Goal: Transaction & Acquisition: Purchase product/service

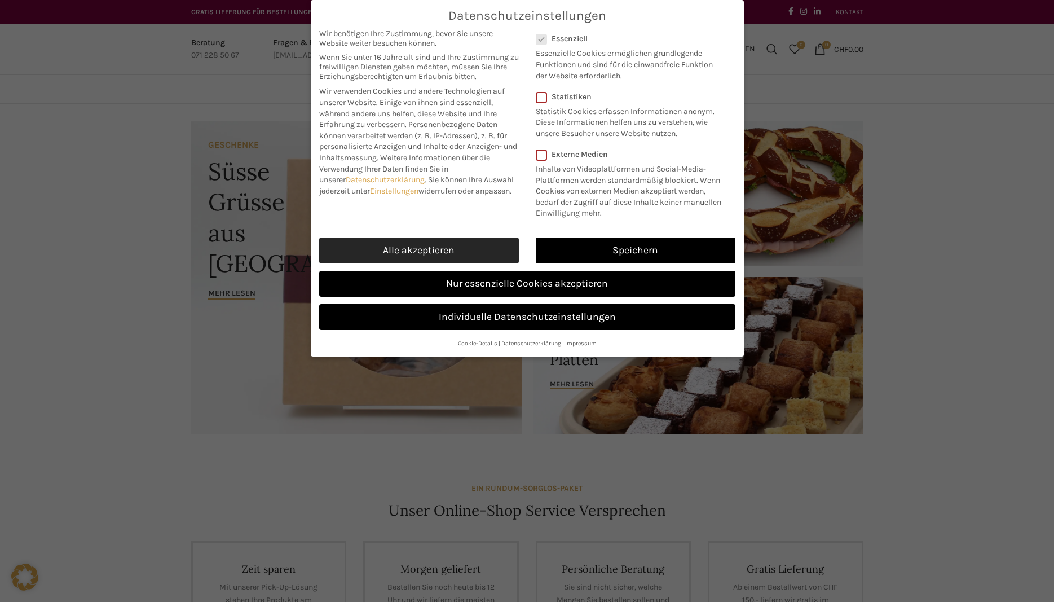
click at [471, 249] on link "Alle akzeptieren" at bounding box center [419, 250] width 200 height 26
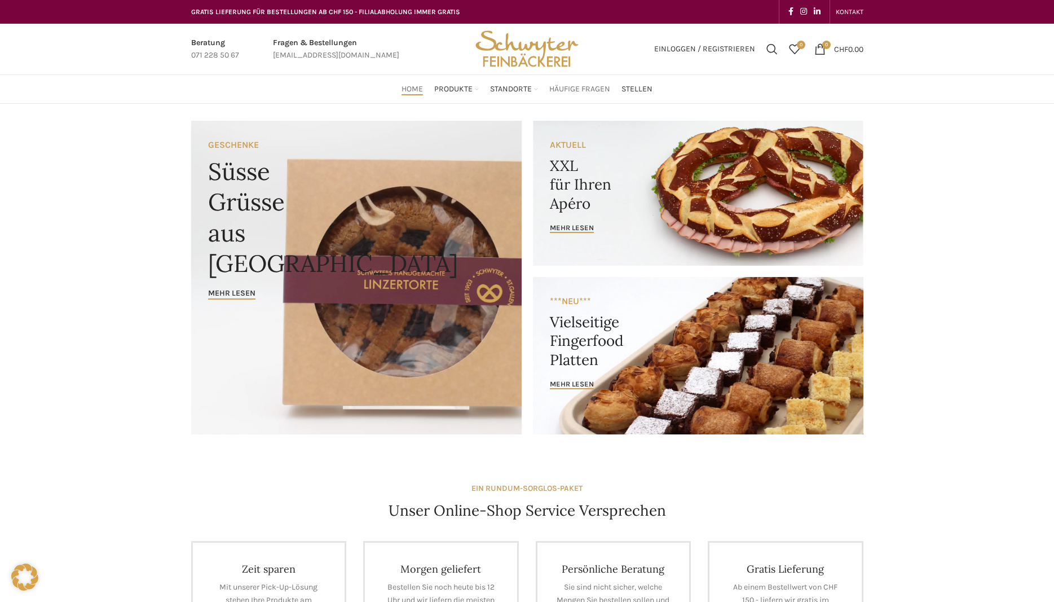
click at [591, 92] on span "Häufige Fragen" at bounding box center [579, 89] width 61 height 11
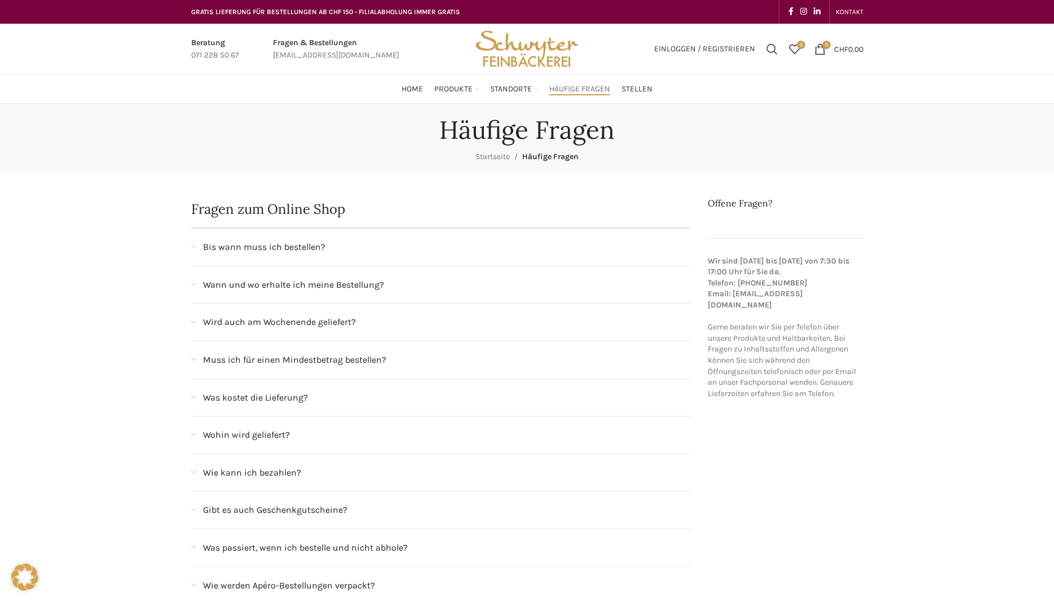
click at [252, 253] on span "Bis wann muss ich bestellen?" at bounding box center [264, 247] width 122 height 15
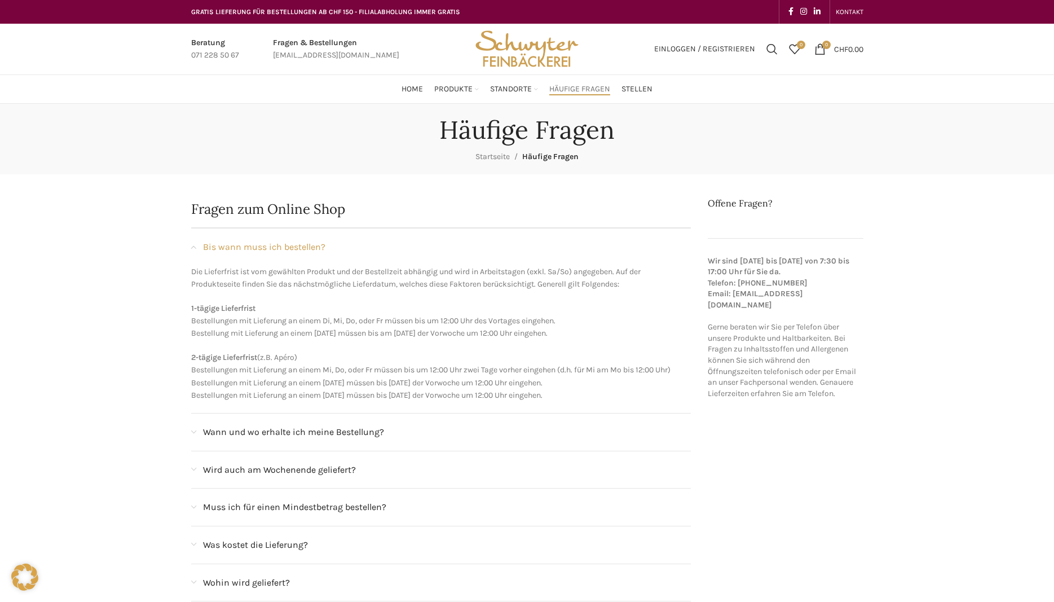
click at [252, 253] on span "Bis wann muss ich bestellen?" at bounding box center [264, 247] width 122 height 15
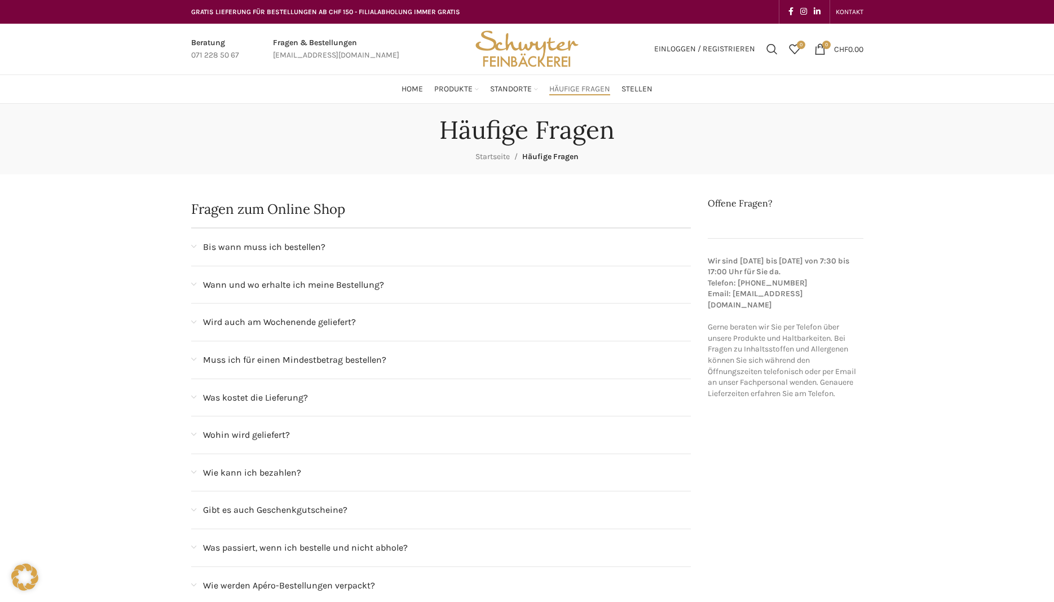
click at [248, 359] on span "Muss ich für einen Mindestbetrag bestellen?" at bounding box center [294, 359] width 183 height 15
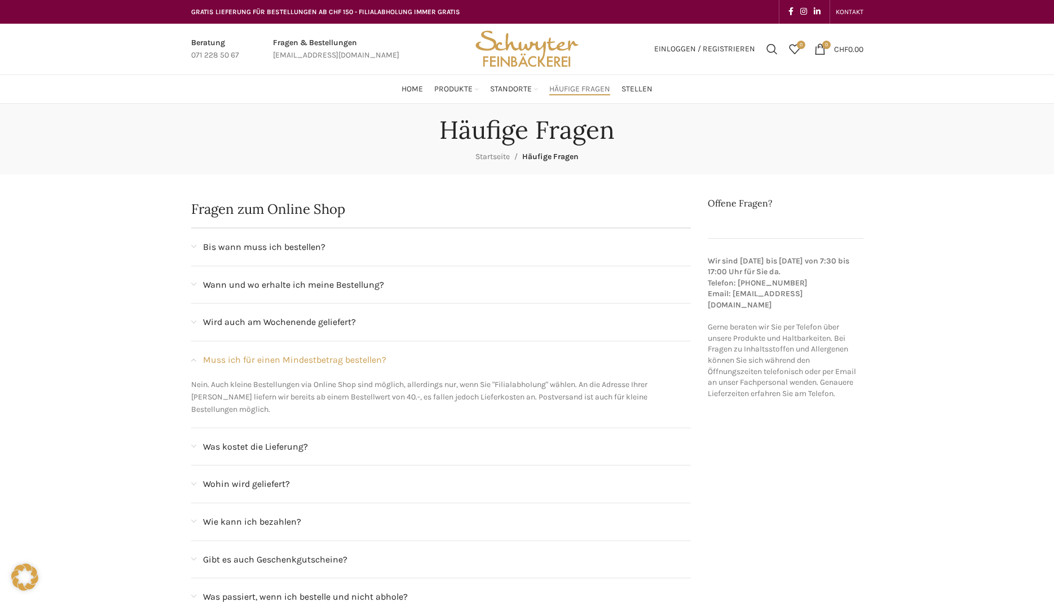
click at [248, 359] on span "Muss ich für einen Mindestbetrag bestellen?" at bounding box center [294, 359] width 183 height 15
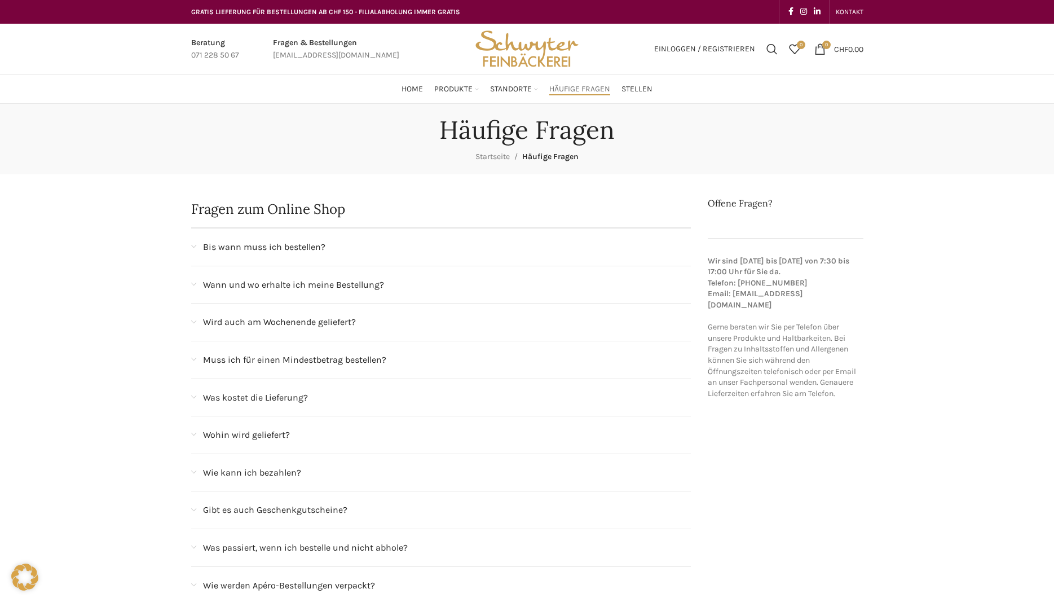
click at [248, 399] on span "Was kostet die Lieferung?" at bounding box center [255, 397] width 105 height 15
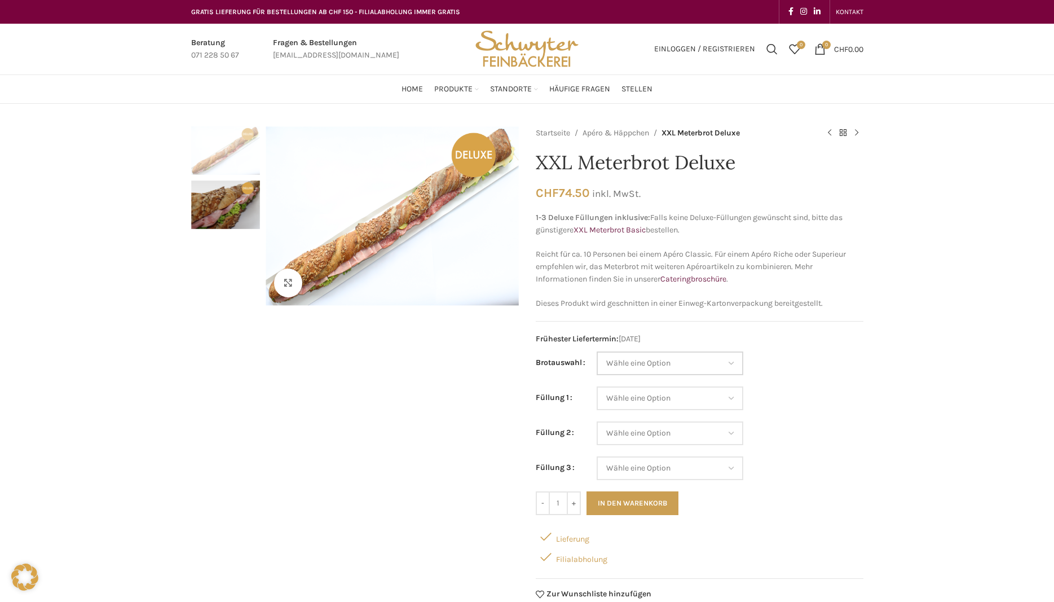
click at [597, 351] on select "Wähle eine Option Baguette Paillasse dunkel Paillasse knusper (Bild) Laugenbagu…" at bounding box center [670, 363] width 147 height 24
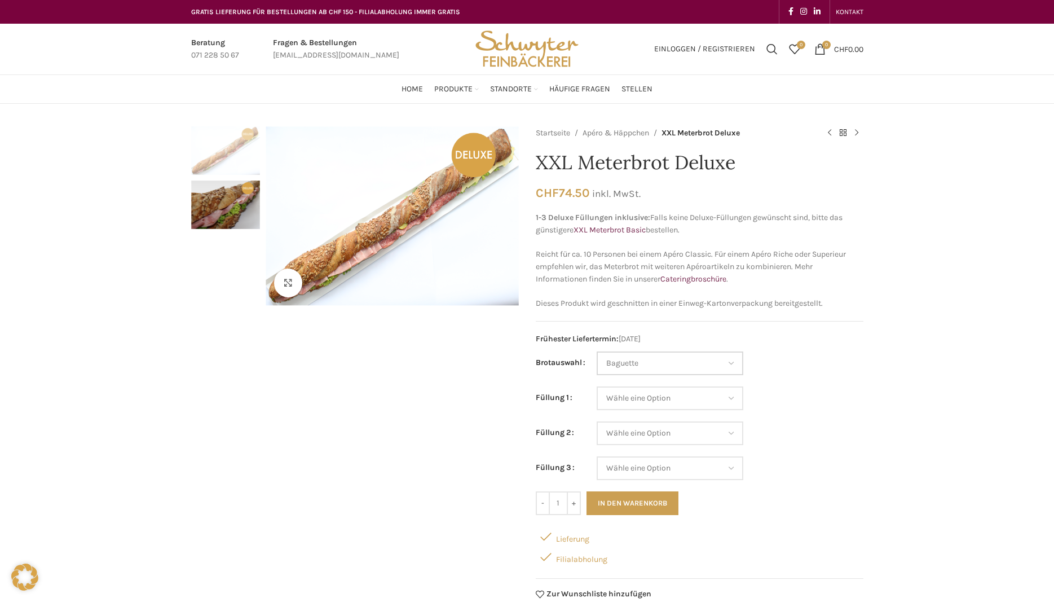
click at [597, 351] on select "Wähle eine Option Baguette Paillasse dunkel Paillasse knusper (Bild) Laugenbagu…" at bounding box center [670, 363] width 147 height 24
select select "Laugenbaguette"
click at [597, 386] on select "Wähle eine Option Lachs (Deluxe) Roastbeef (Deluxe) Rohschinken (Deluxe) Mostbr…" at bounding box center [670, 398] width 147 height 24
select select "Appenzellerkäse"
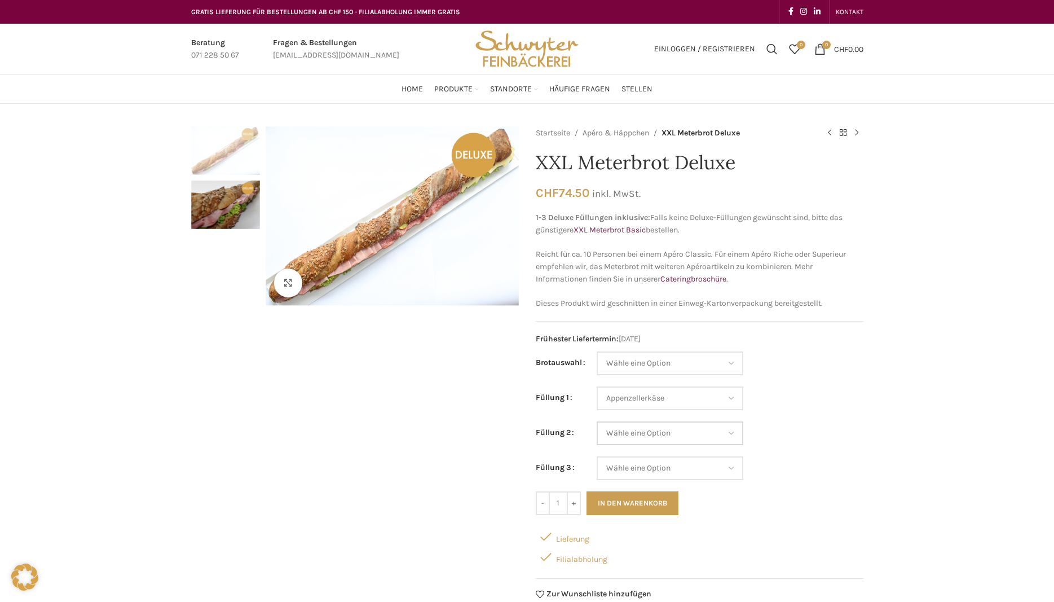
click at [597, 421] on select "Wähle eine Option Lachs (Deluxe) Roastbeef (Deluxe) Rohschinken (Deluxe) Mostbr…" at bounding box center [670, 433] width 147 height 24
select select "Eimasse"
select select "Appenzellerkäse"
select select "Eimasse"
click at [597, 456] on select "Wähle eine Option Lachs (Deluxe) Roastbeef (Deluxe) Rohschinken (Deluxe) Mostbr…" at bounding box center [670, 468] width 147 height 24
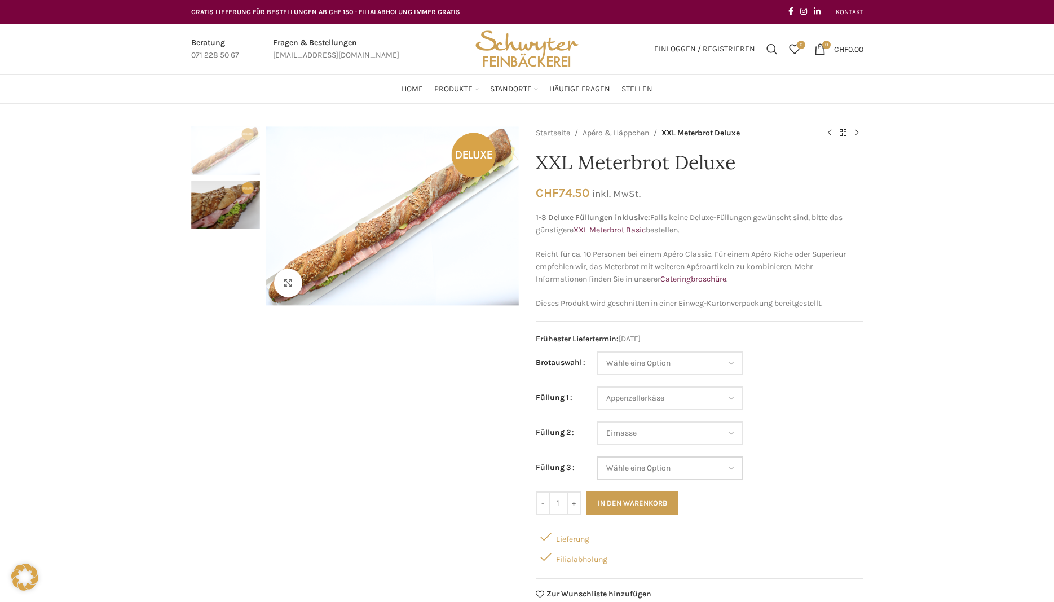
select select "Thonmasse"
select select "Appenzellerkäse"
select select "Eimasse"
select select "Thonmasse"
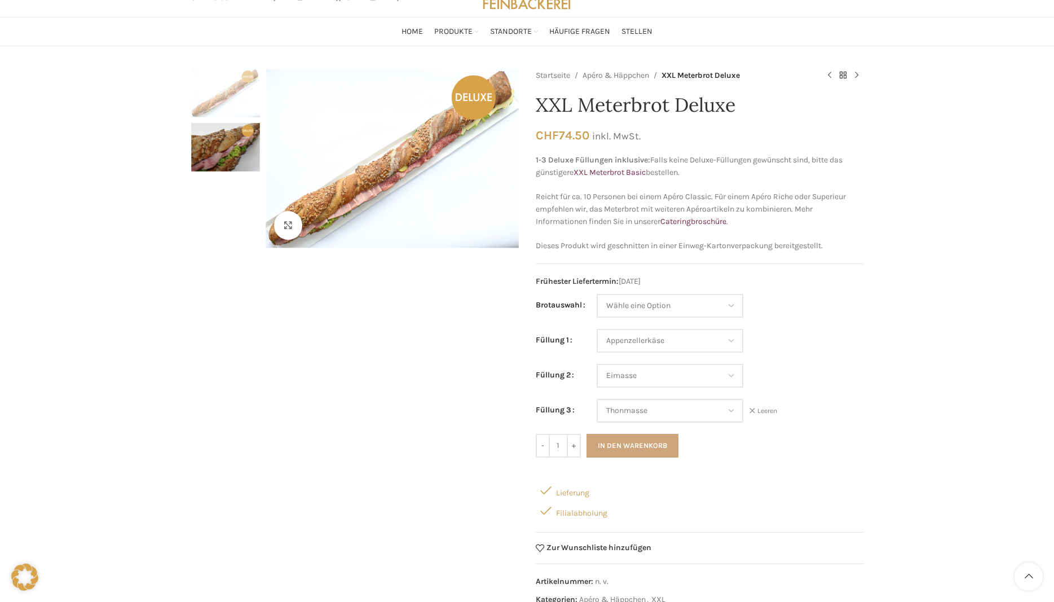
click at [647, 449] on button "In den Warenkorb" at bounding box center [632, 446] width 92 height 24
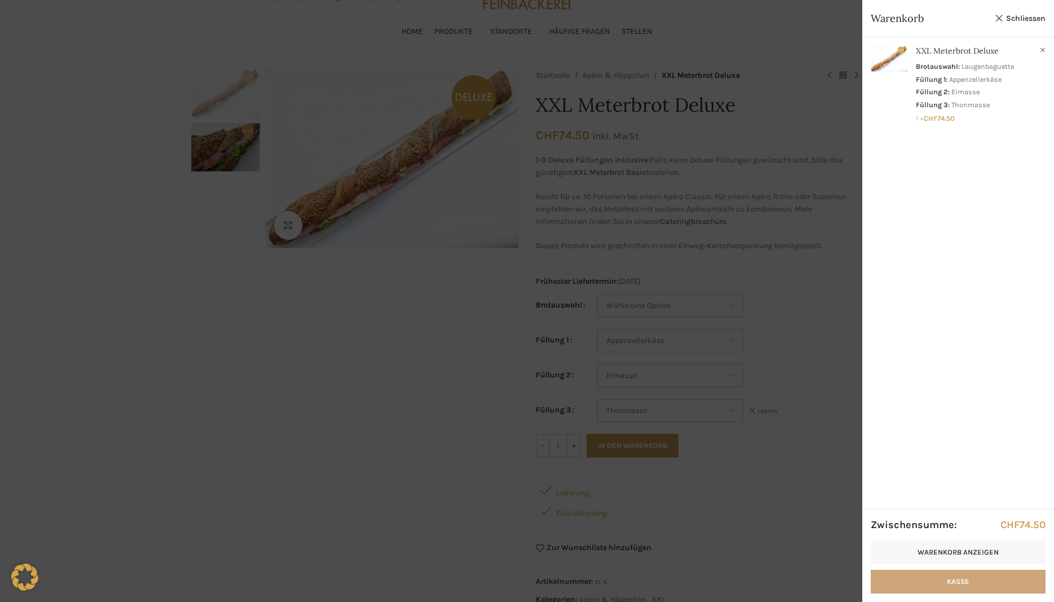
click at [978, 588] on link "Kasse" at bounding box center [958, 581] width 175 height 24
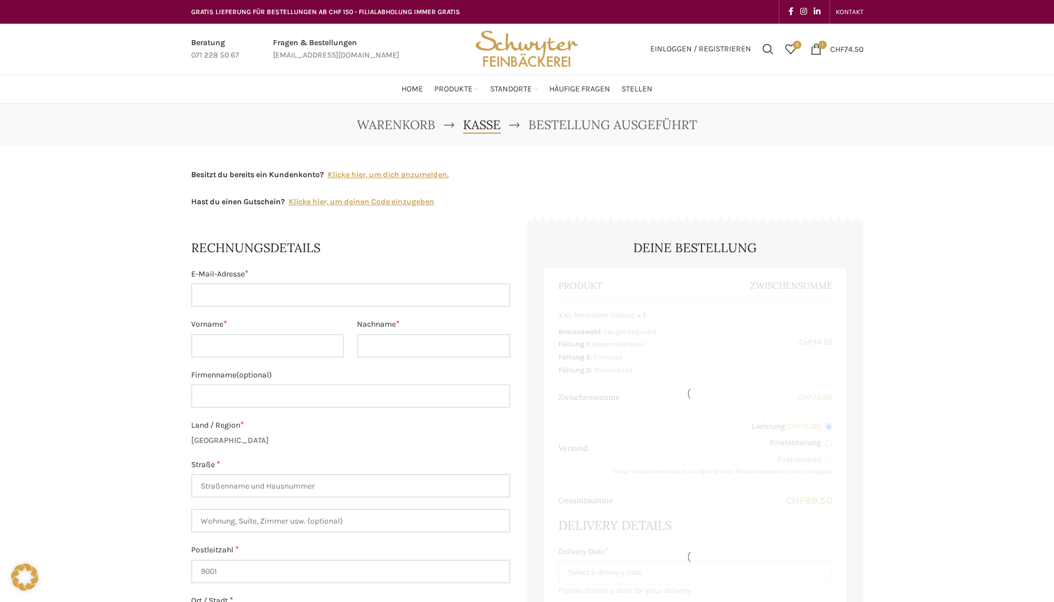
select select "SG"
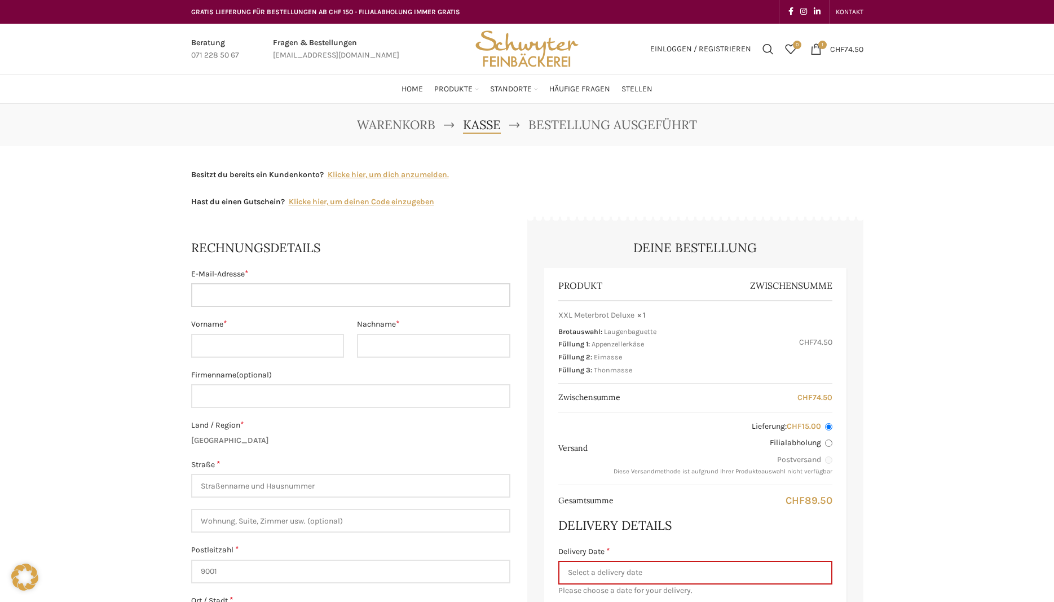
click at [311, 291] on input "E-Mail-Adresse *" at bounding box center [350, 295] width 319 height 24
type input "[EMAIL_ADDRESS][DOMAIN_NAME]"
click at [292, 357] on input "Vorname *" at bounding box center [267, 346] width 153 height 24
type input "Pinar"
click at [451, 339] on input "Nachname *" at bounding box center [433, 346] width 153 height 24
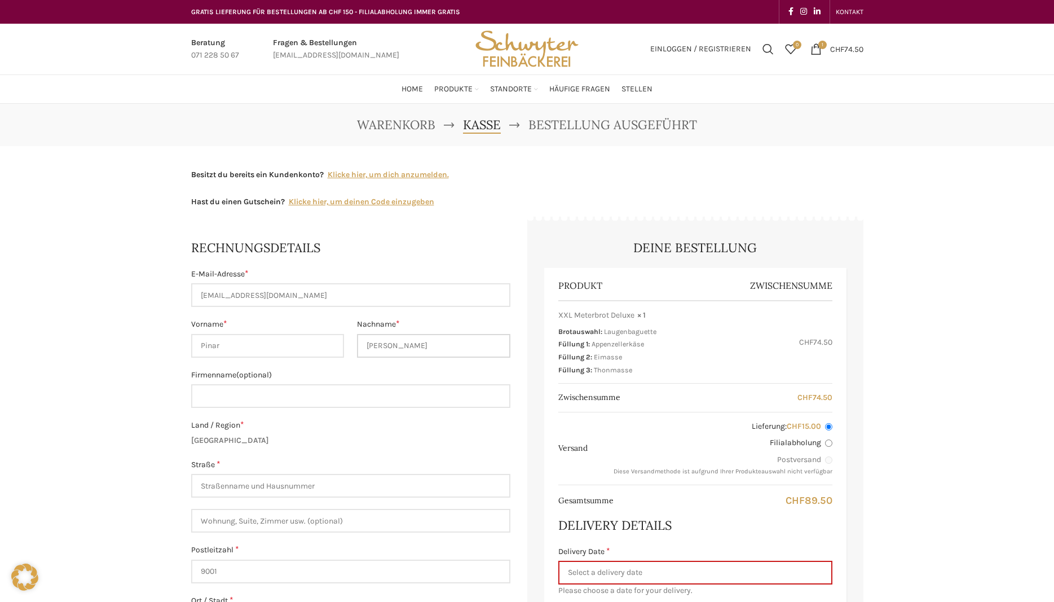
type input "Torres"
click at [347, 389] on input "Firmenname (optional)" at bounding box center [350, 396] width 319 height 24
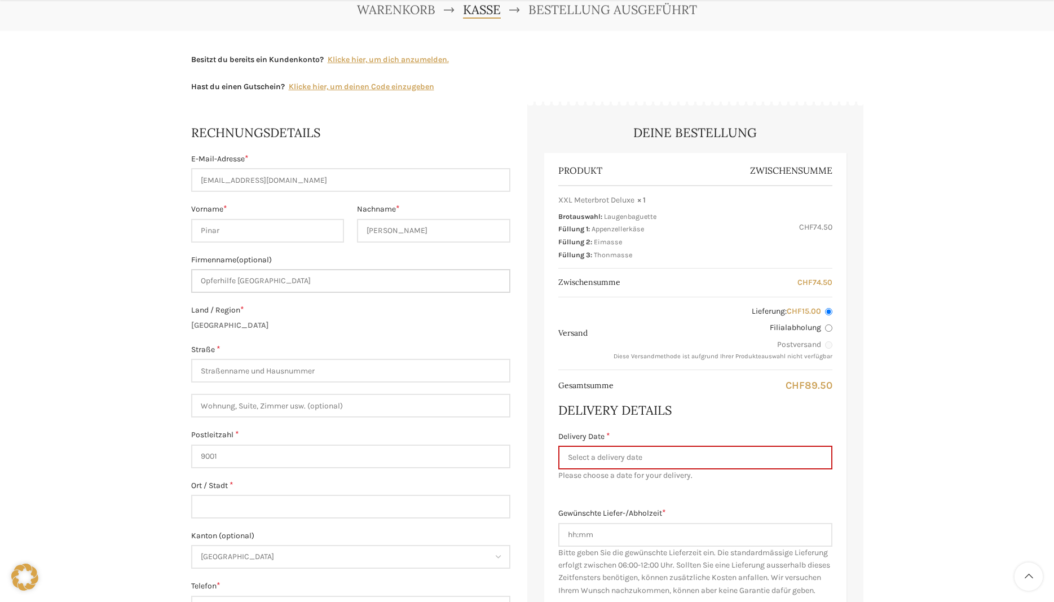
type input "Opferhilfe [GEOGRAPHIC_DATA]"
click at [264, 382] on input "Straße *" at bounding box center [350, 371] width 319 height 24
click at [290, 407] on input "Wohnung, Suite, Zimmer usw. (optional)" at bounding box center [350, 406] width 319 height 24
click at [296, 372] on input "teufenerstrasse" at bounding box center [350, 371] width 319 height 24
type input "[STREET_ADDRESS]"
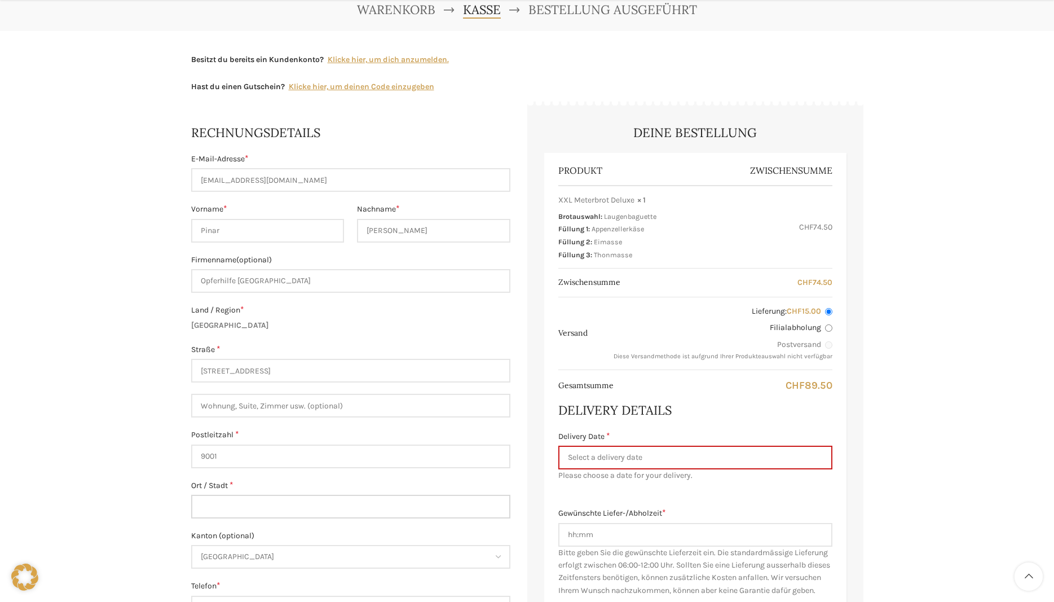
click at [241, 500] on input "Ort / Stadt *" at bounding box center [350, 506] width 319 height 24
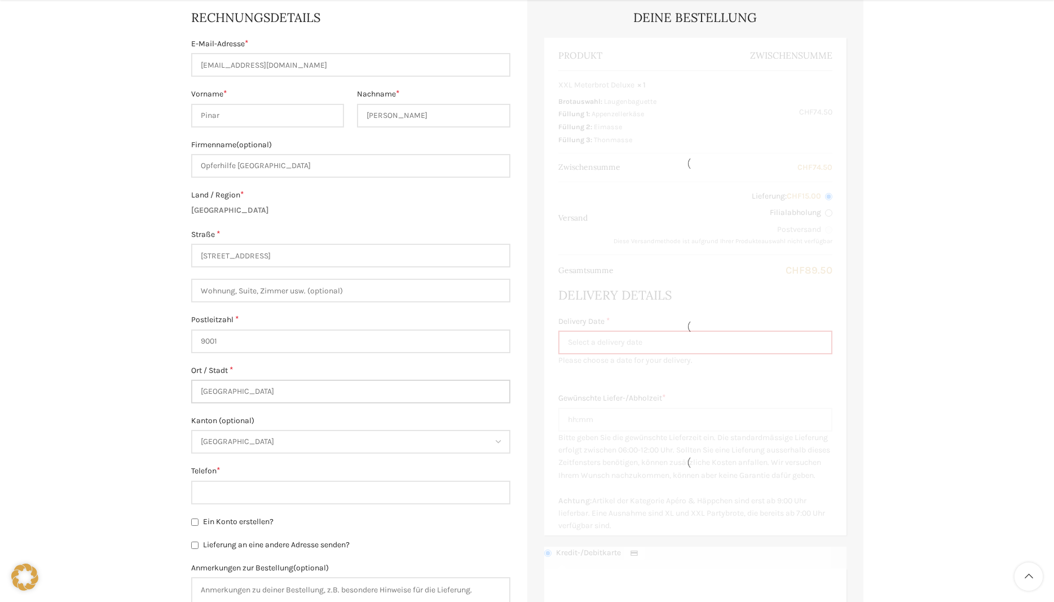
scroll to position [288, 0]
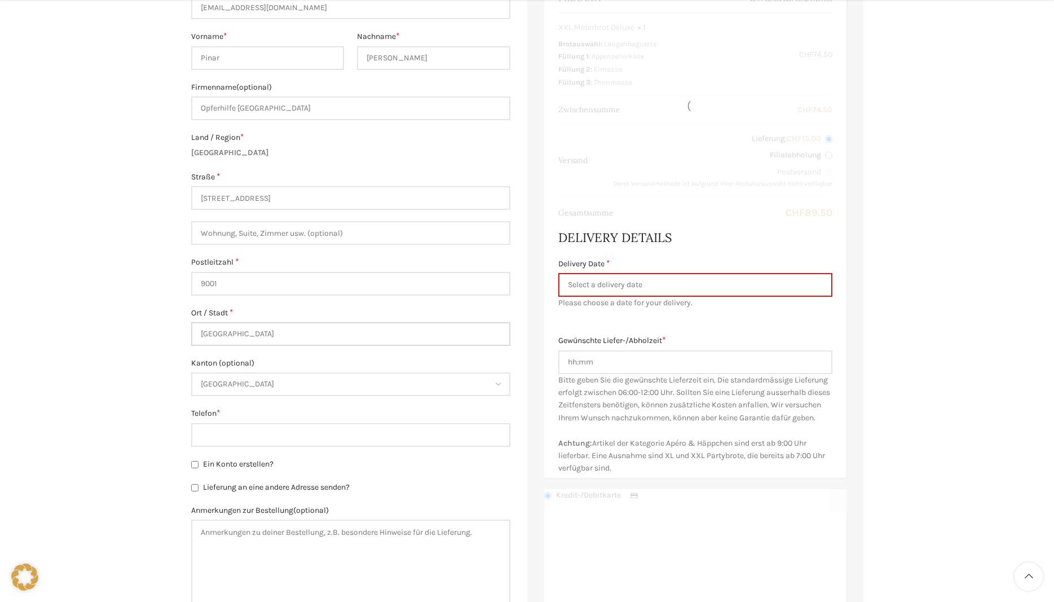
type input "[GEOGRAPHIC_DATA]"
click at [262, 431] on input "Telefon *" at bounding box center [350, 435] width 319 height 24
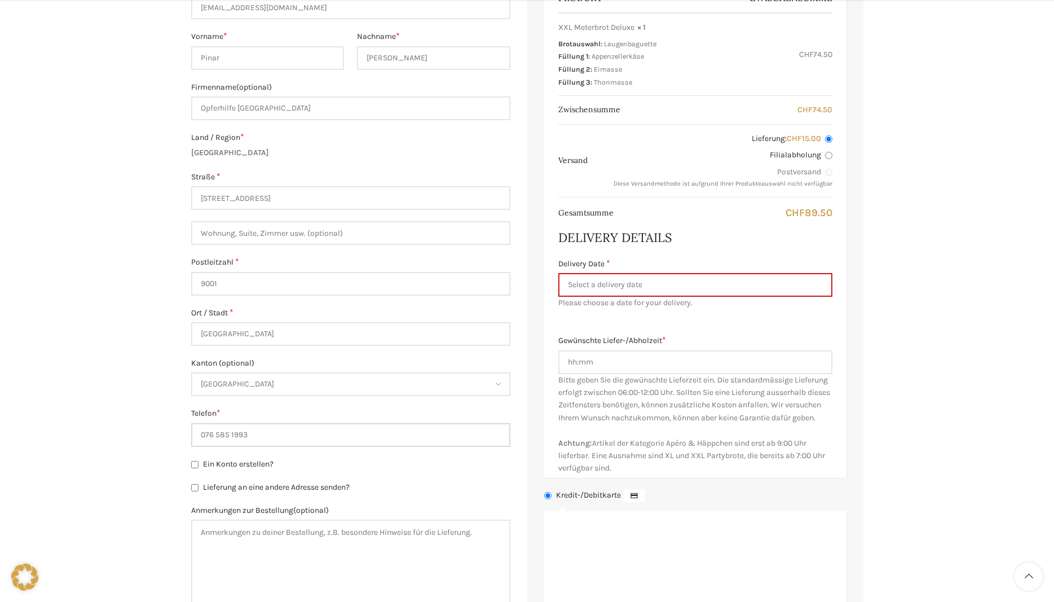
click at [237, 434] on input "076 585 1993" at bounding box center [350, 435] width 319 height 24
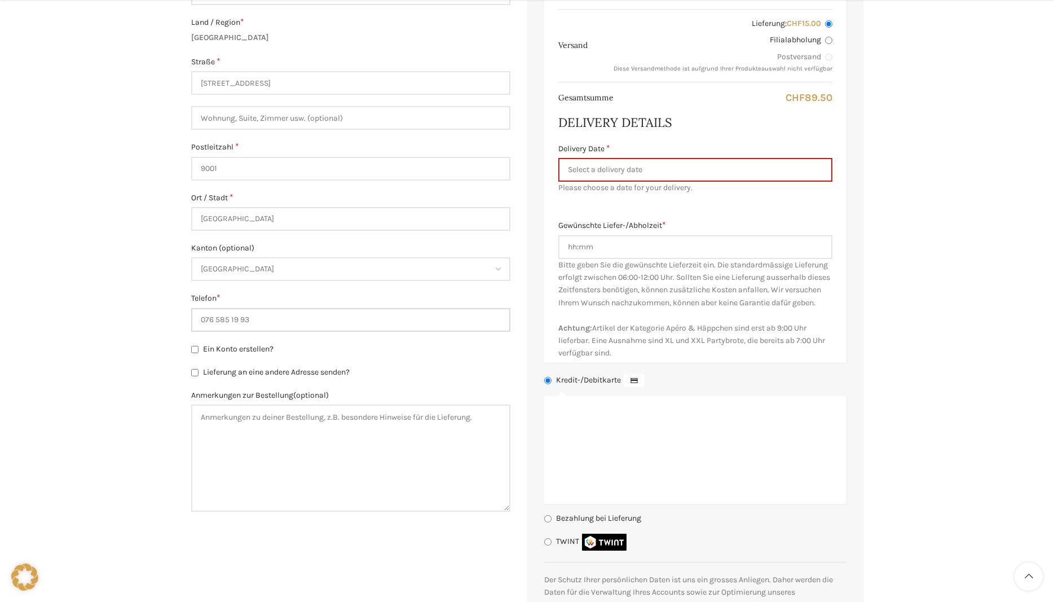
type input "076 585 19 93"
click at [241, 417] on textarea "Anmerkungen zur Bestellung (optional)" at bounding box center [350, 457] width 319 height 107
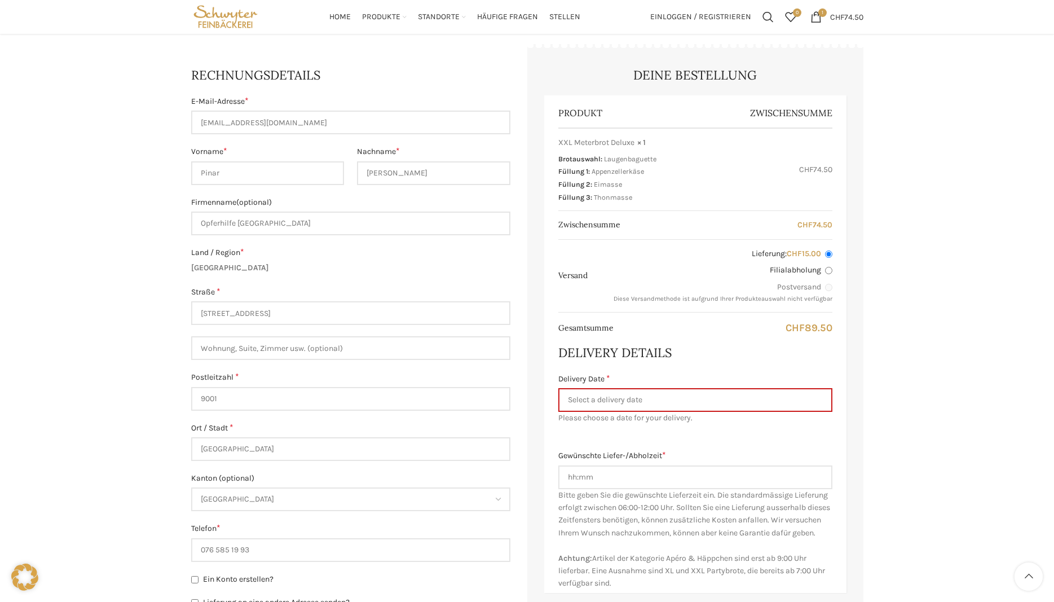
click at [611, 117] on th "Produkt" at bounding box center [626, 112] width 137 height 29
click at [602, 140] on span "XXL Meterbrot Deluxe" at bounding box center [596, 142] width 76 height 11
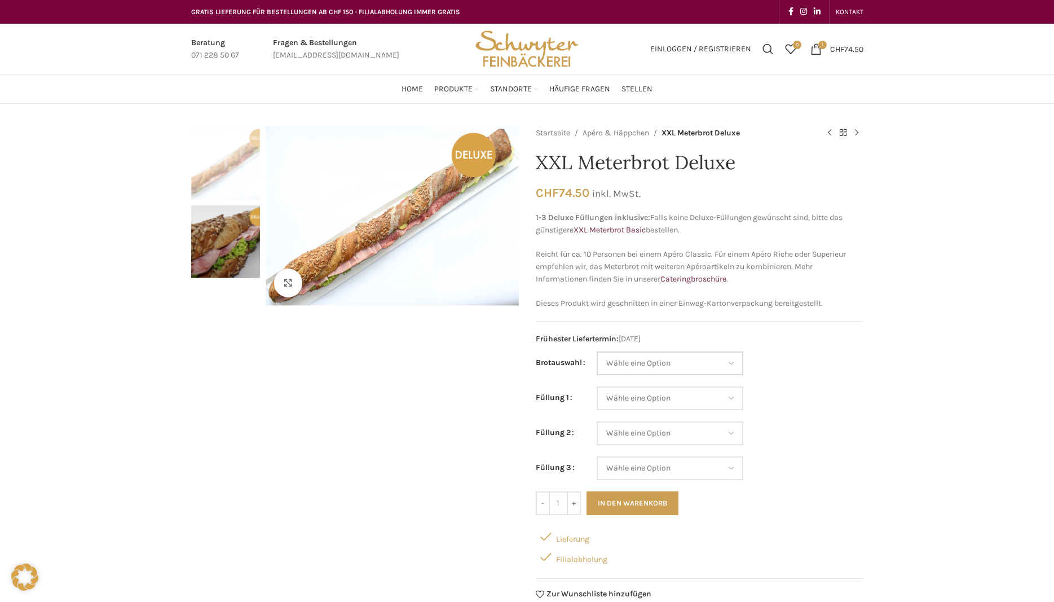
click at [597, 351] on select "Wähle eine Option Baguette Paillasse dunkel Paillasse knusper (Bild) Laugenbagu…" at bounding box center [670, 363] width 147 height 24
select select "Laugenbaguette"
click at [597, 386] on select "Wähle eine Option Lachs (Deluxe) Roastbeef (Deluxe) Rohschinken (Deluxe) Mostbr…" at bounding box center [670, 398] width 147 height 24
select select "Eimasse"
click at [597, 421] on select "Wähle eine Option Lachs (Deluxe) Roastbeef (Deluxe) Rohschinken (Deluxe) Mostbr…" at bounding box center [670, 433] width 147 height 24
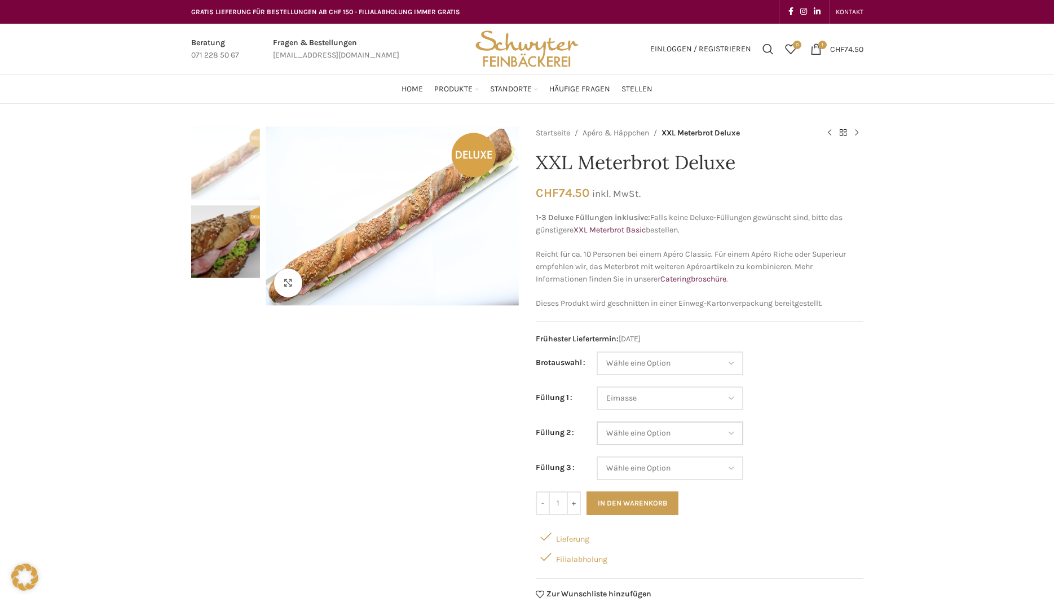
select select "Thonmasse"
select select "Eimasse"
select select "Thonmasse"
click at [597, 456] on select "Wähle eine Option Lachs (Deluxe) Roastbeef (Deluxe) Rohschinken (Deluxe) Mostbr…" at bounding box center [670, 468] width 147 height 24
select select "Appenzellerkäse"
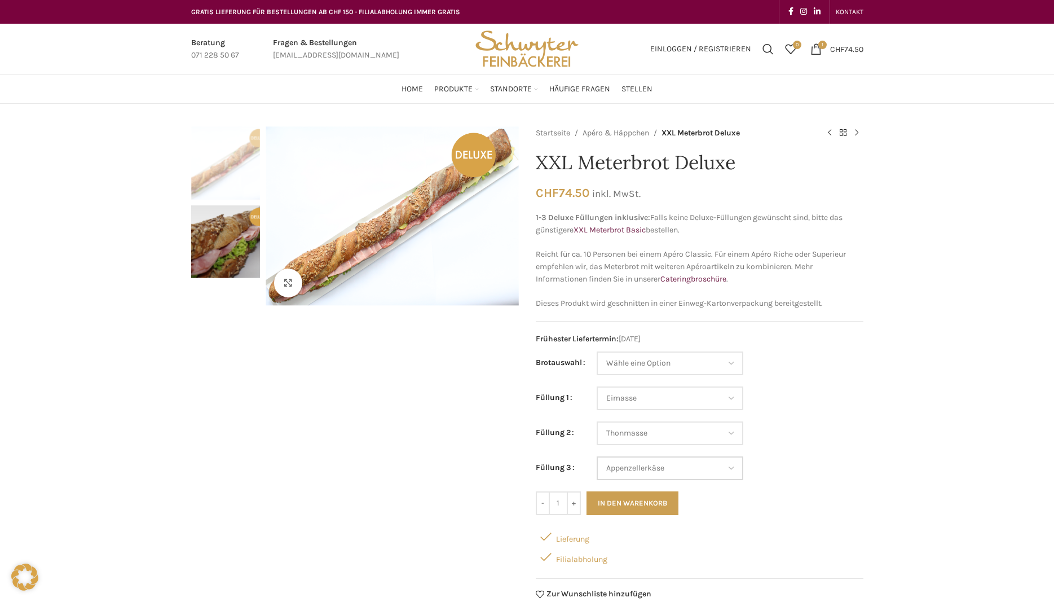
select select "Eimasse"
select select "Thonmasse"
select select "Appenzellerkäse"
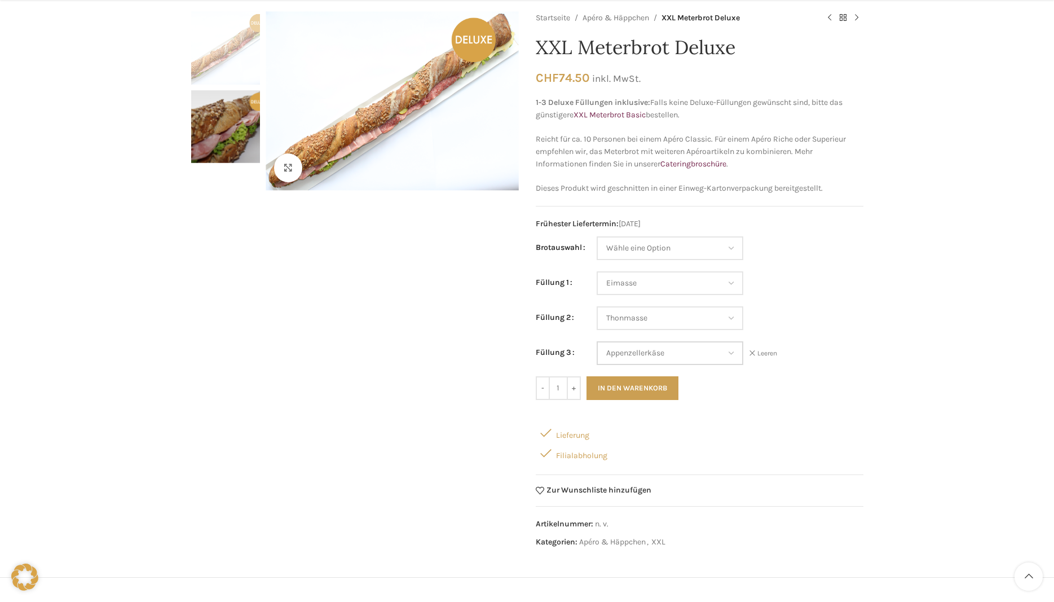
scroll to position [173, 0]
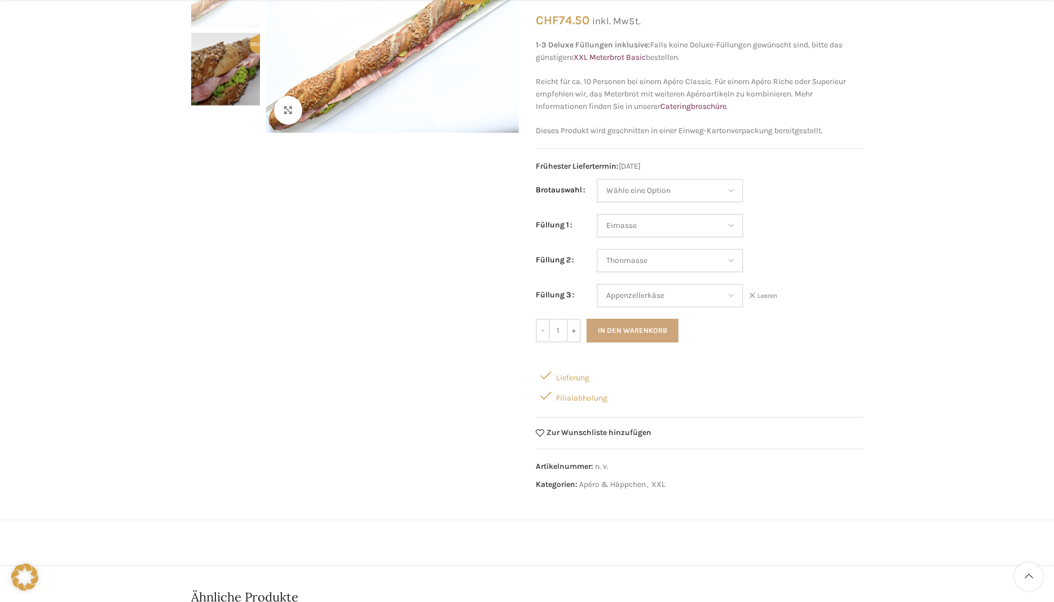
click at [664, 338] on button "In den Warenkorb" at bounding box center [632, 331] width 92 height 24
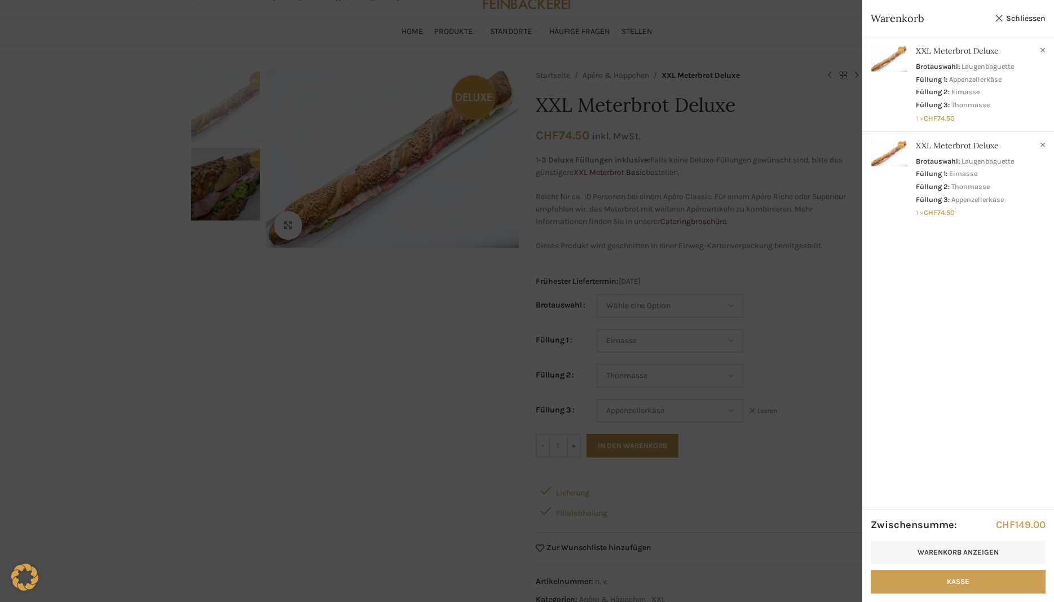
scroll to position [0, 0]
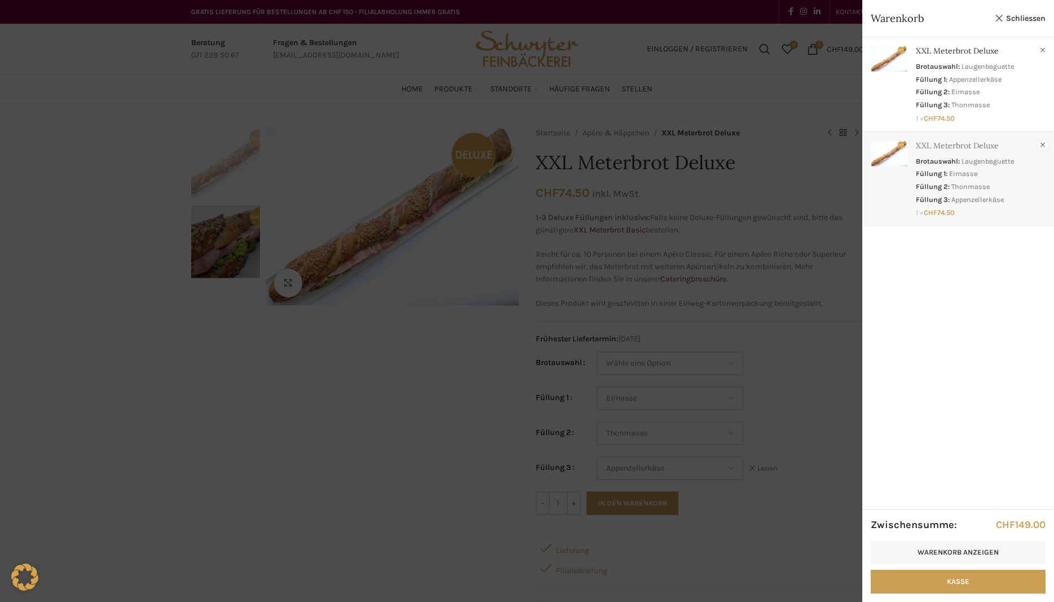
click at [1043, 143] on link "×" at bounding box center [1042, 144] width 11 height 11
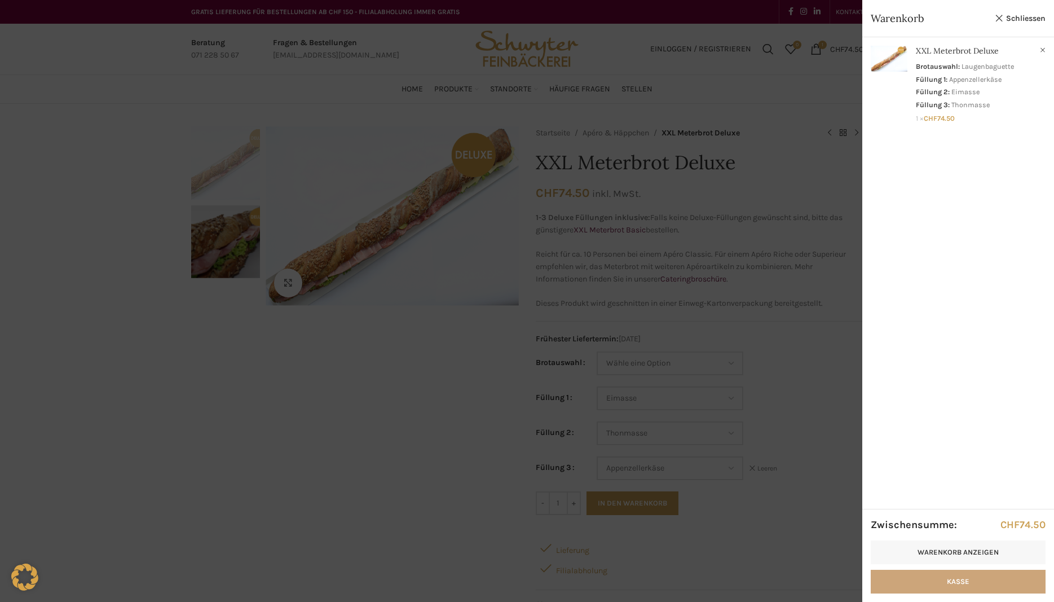
click at [959, 584] on link "Kasse" at bounding box center [958, 581] width 175 height 24
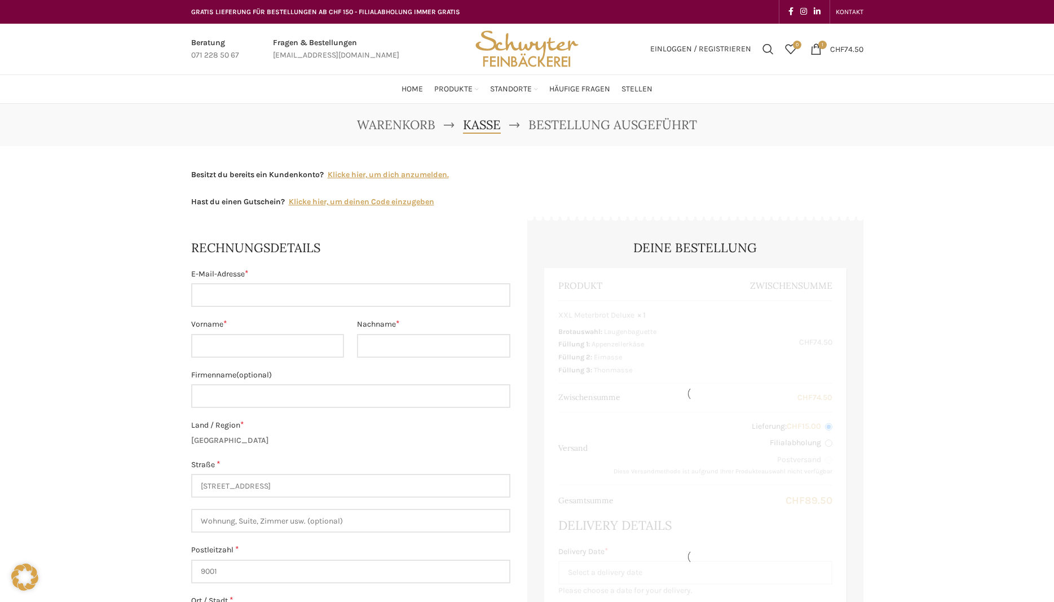
select select "SG"
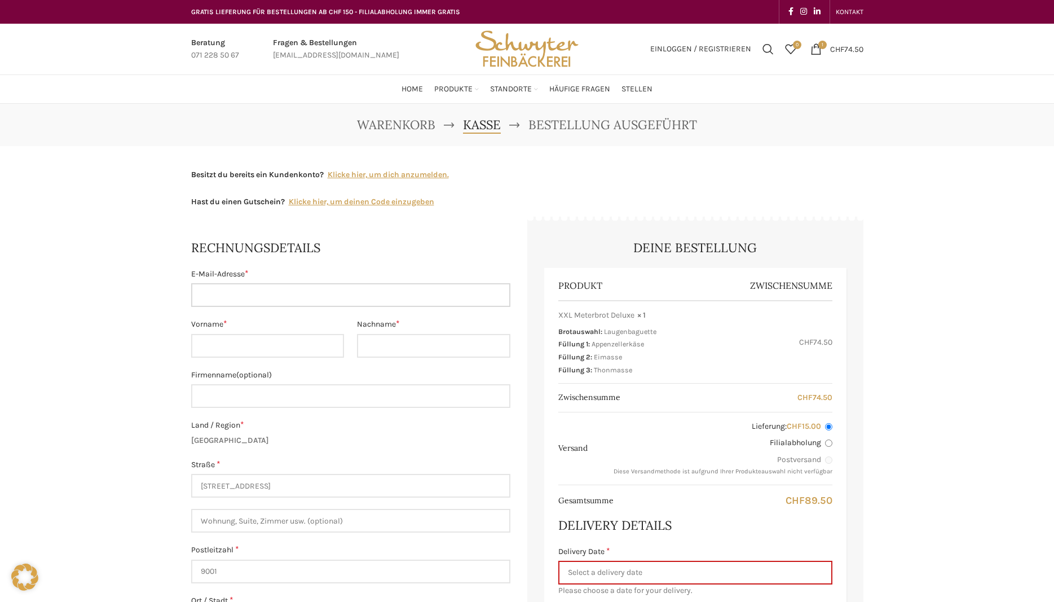
click at [281, 305] on input "E-Mail-Adresse *" at bounding box center [350, 295] width 319 height 24
type input "[EMAIL_ADDRESS][DOMAIN_NAME]"
click at [267, 359] on div "E-Mail-Adresse * [EMAIL_ADDRESS][DOMAIN_NAME] Vorname * Nachname * Firmenname (…" at bounding box center [350, 501] width 319 height 466
click at [272, 347] on input "Vorname *" at bounding box center [267, 346] width 153 height 24
type input "[EMAIL_ADDRESS][DOMAIN_NAME]"
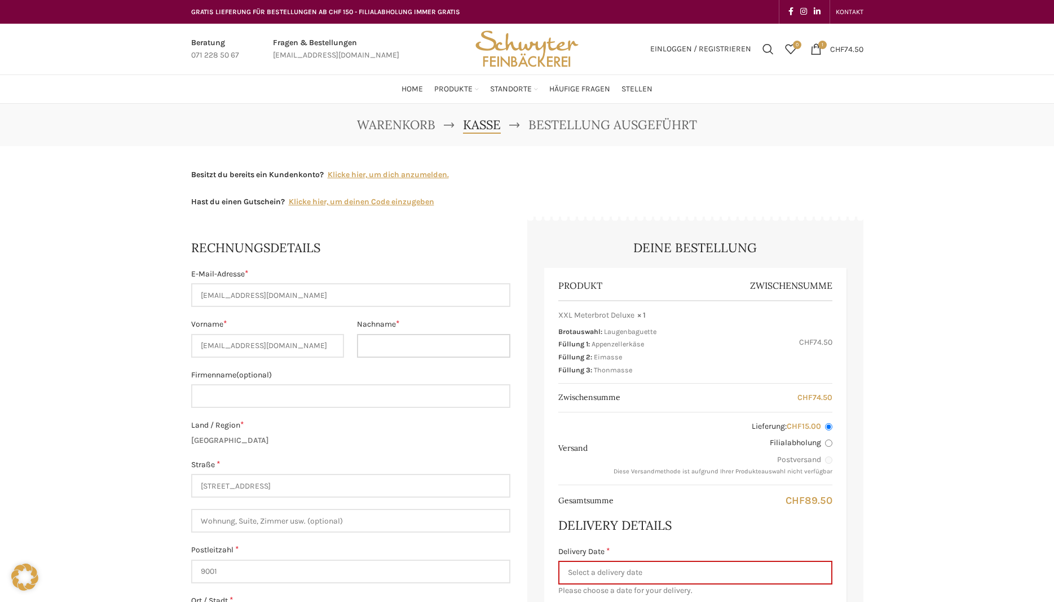
click at [399, 343] on input "Nachname *" at bounding box center [433, 346] width 153 height 24
drag, startPoint x: 299, startPoint y: 351, endPoint x: 157, endPoint y: 344, distance: 142.3
click at [191, 344] on input "[EMAIL_ADDRESS][DOMAIN_NAME]" at bounding box center [267, 346] width 153 height 24
type input "Pinar"
click at [381, 345] on input "Nachname *" at bounding box center [433, 346] width 153 height 24
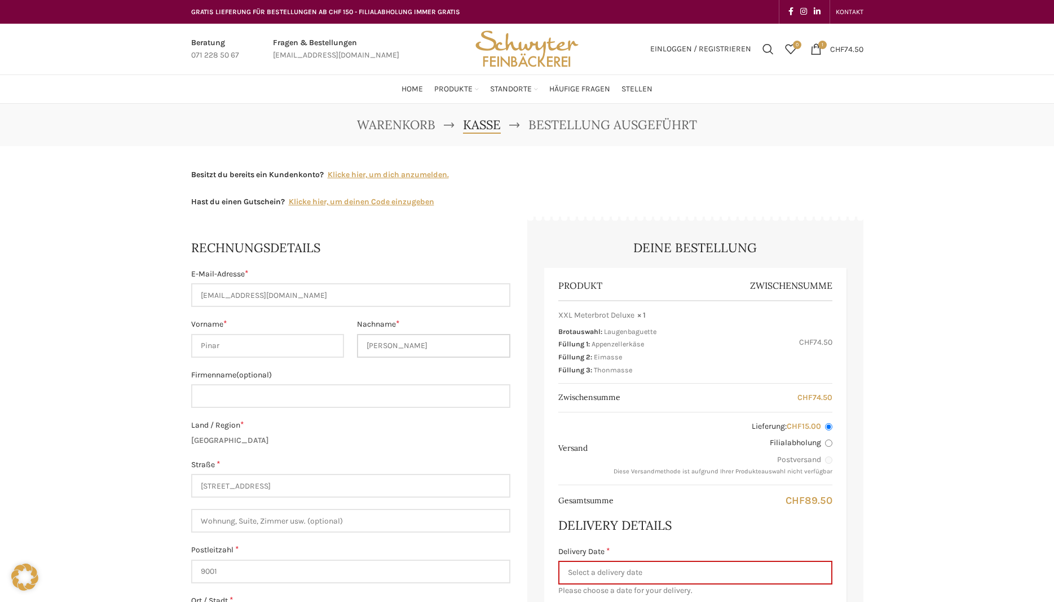
type input "[PERSON_NAME]"
click at [289, 391] on input "Firmenname (optional)" at bounding box center [350, 396] width 319 height 24
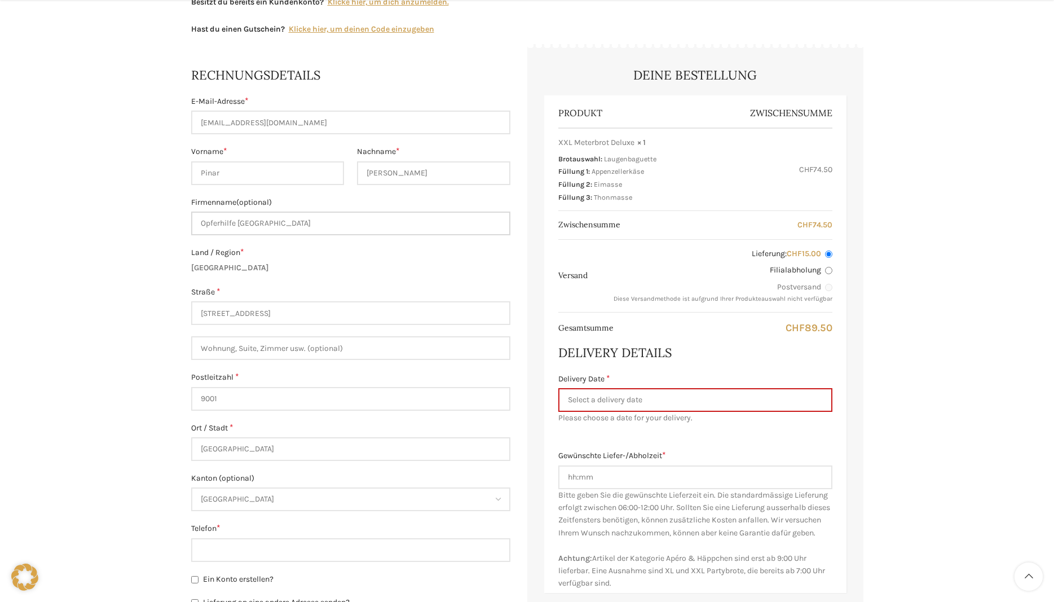
type input "Opferhilfe [GEOGRAPHIC_DATA]"
click at [248, 350] on input "Wohnung, Suite, Zimmer usw. (optional)" at bounding box center [350, 348] width 319 height 24
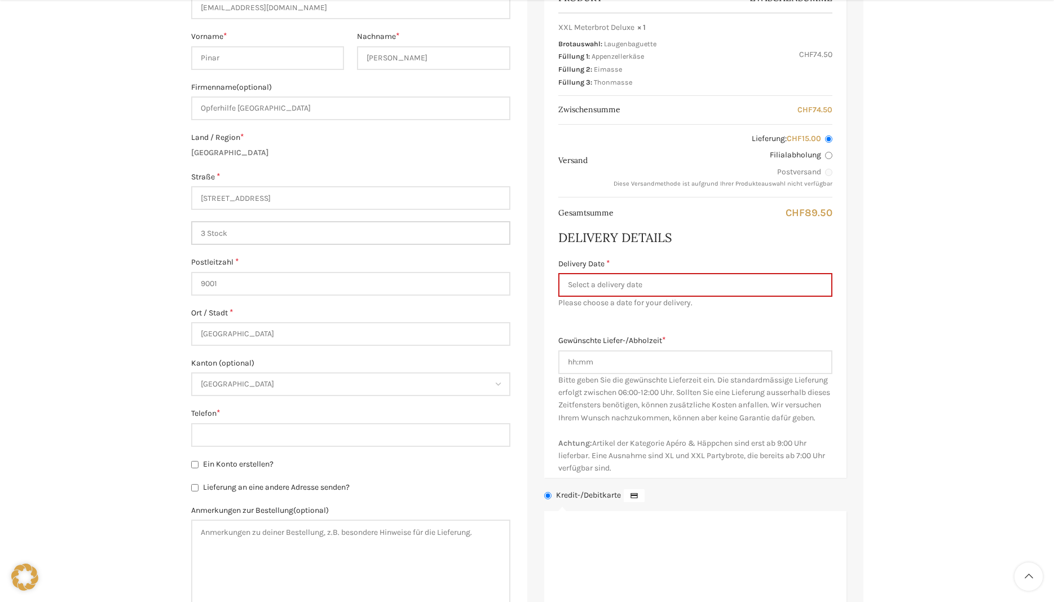
scroll to position [345, 0]
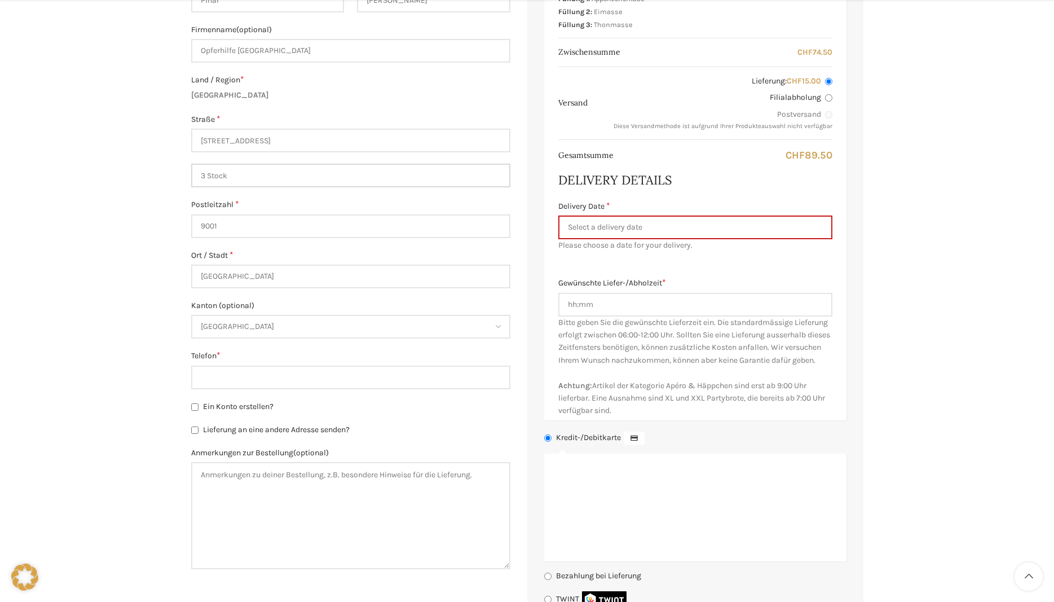
type input "3 Stock"
click at [263, 382] on input "Telefon *" at bounding box center [350, 377] width 319 height 24
click at [238, 381] on input "076 585 1993" at bounding box center [350, 377] width 319 height 24
type input "076 585 19 93"
click at [293, 497] on textarea "Anmerkungen zur Bestellung (optional)" at bounding box center [350, 515] width 319 height 107
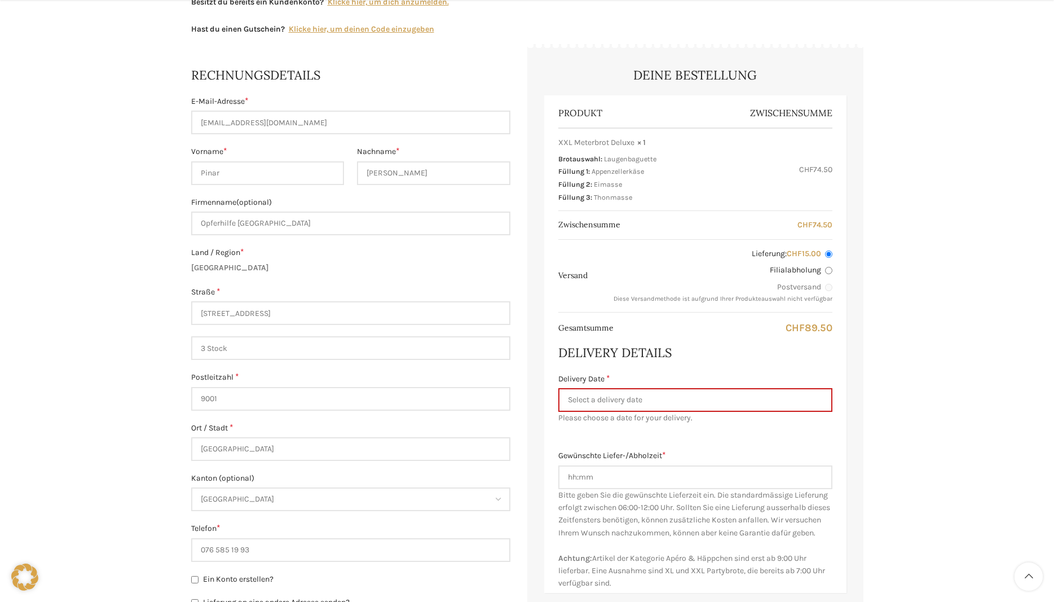
scroll to position [230, 0]
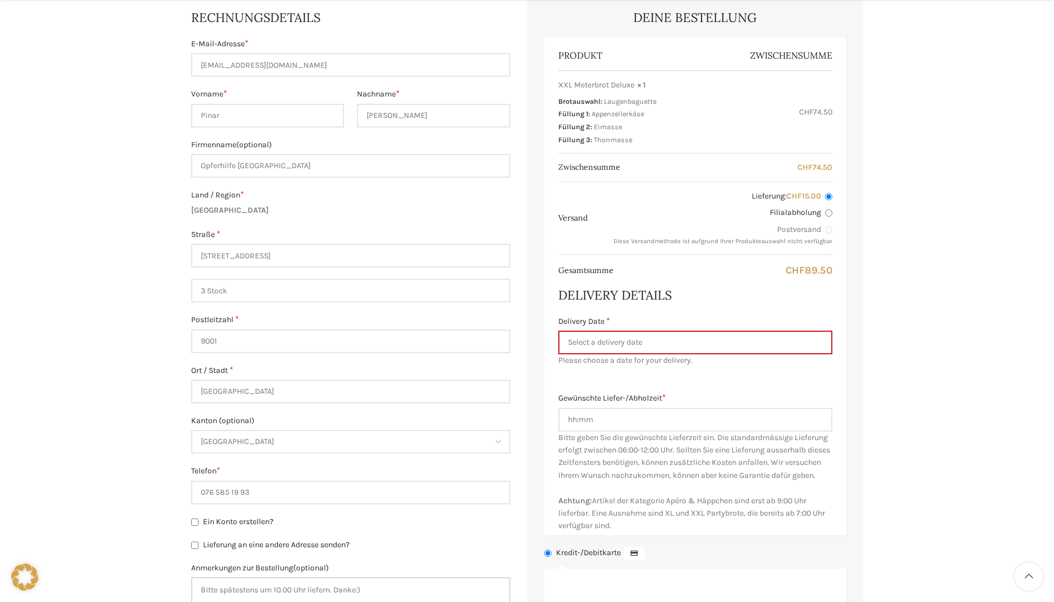
type textarea "Bitte spätestens um 10.00 Uhr liefern. Danke:)"
click at [630, 339] on input "Delivery Date *" at bounding box center [695, 342] width 274 height 24
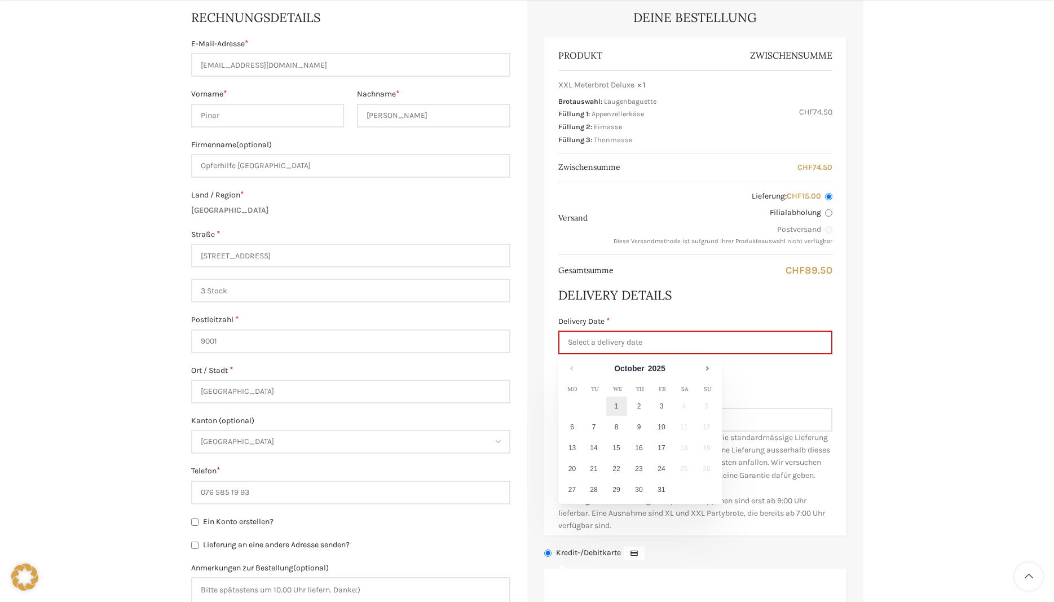
click at [616, 406] on link "1" at bounding box center [616, 405] width 21 height 19
type input "[DATE]"
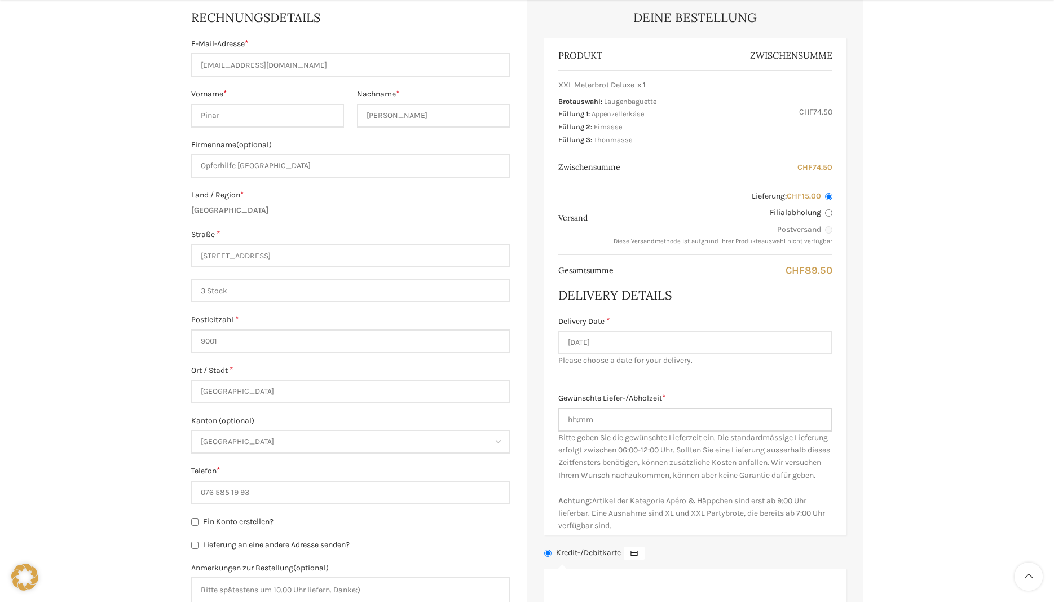
click at [647, 418] on input "Gewünschte Liefer-/Abholzeit *" at bounding box center [695, 420] width 274 height 24
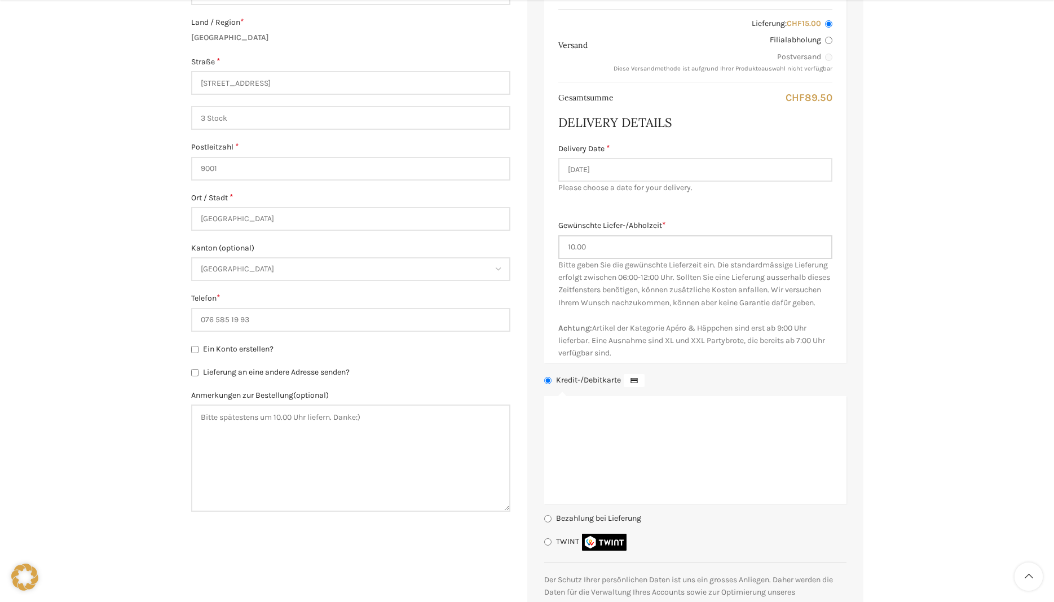
scroll to position [460, 0]
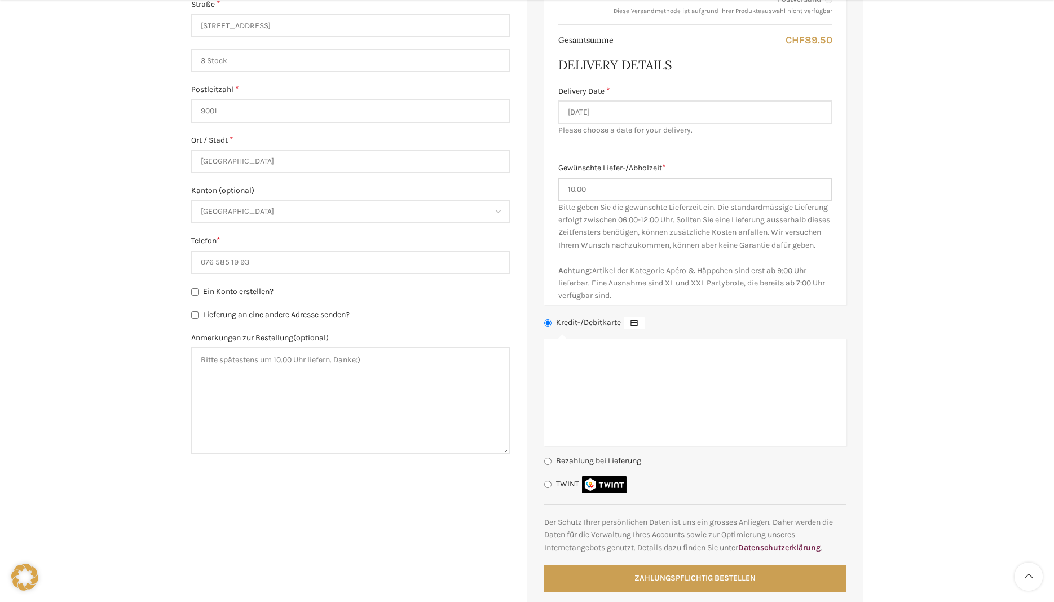
type input "10.00"
click at [547, 488] on input "TWINT" at bounding box center [547, 483] width 7 height 7
radio input "true"
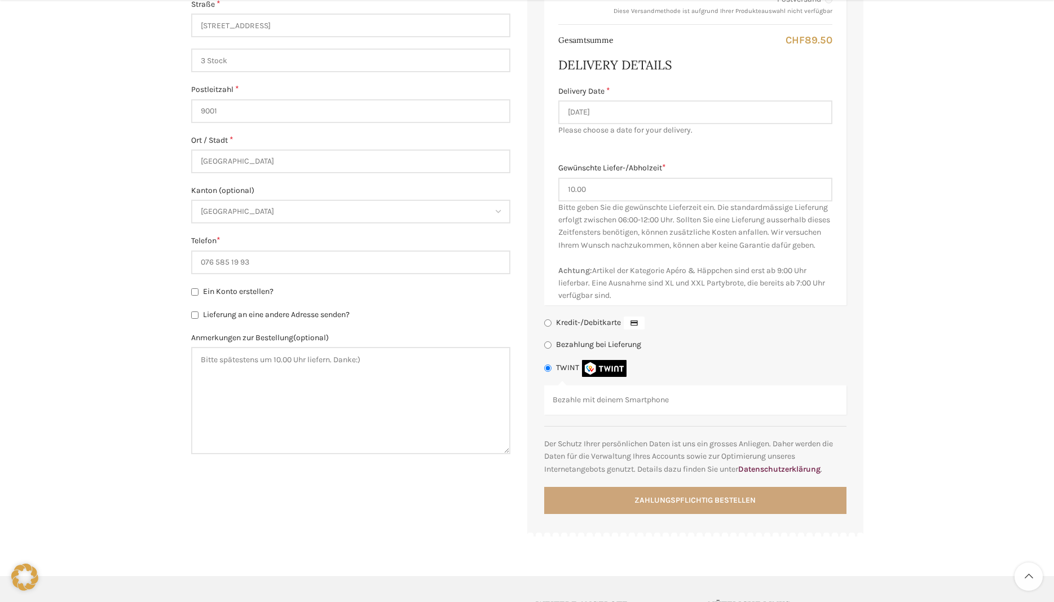
click at [651, 514] on button "Zahlungspflichtig bestellen" at bounding box center [695, 500] width 302 height 27
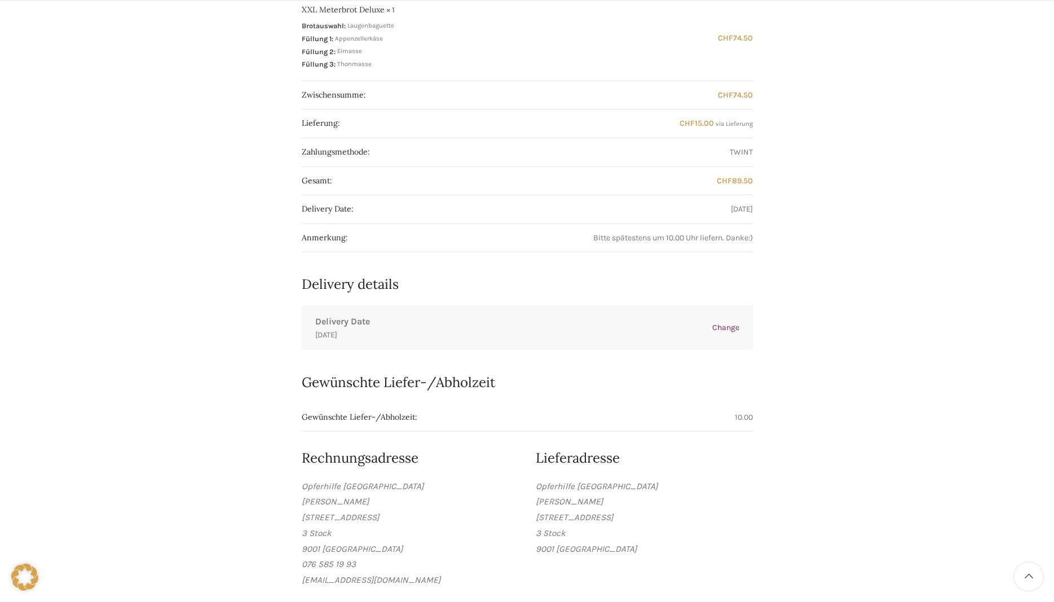
scroll to position [460, 0]
